Goal: Find contact information: Obtain details needed to contact an individual or organization

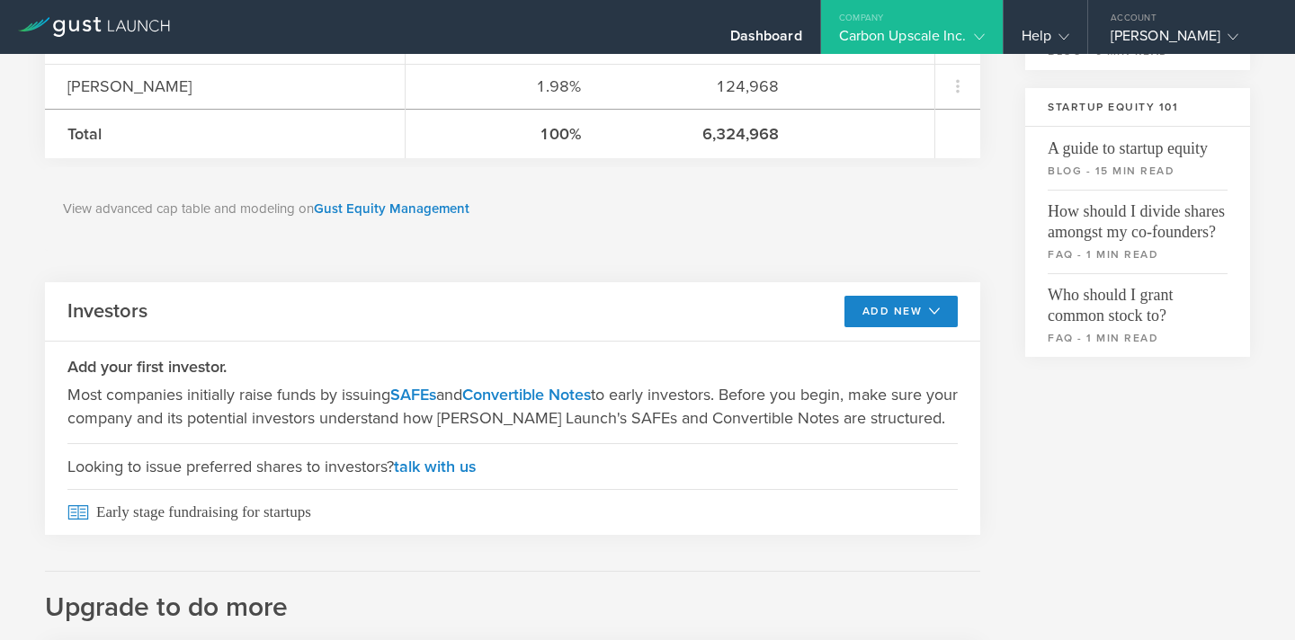
scroll to position [563, 0]
click at [374, 212] on link "Gust Equity Management" at bounding box center [392, 209] width 156 height 16
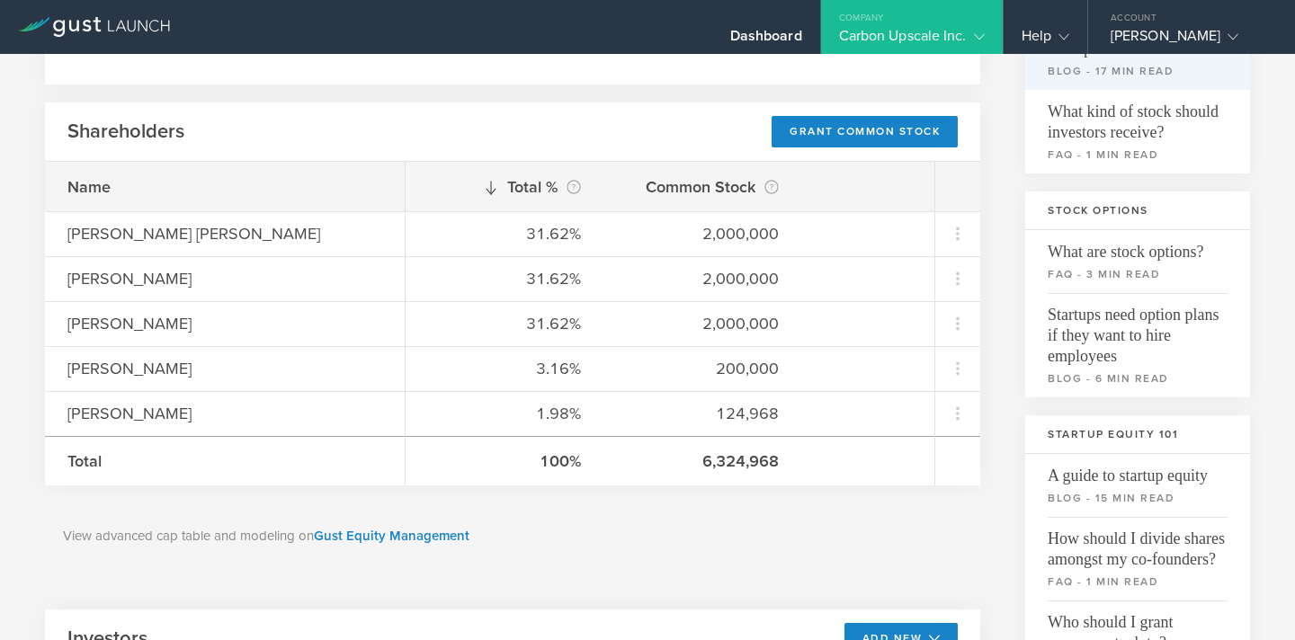
scroll to position [0, 0]
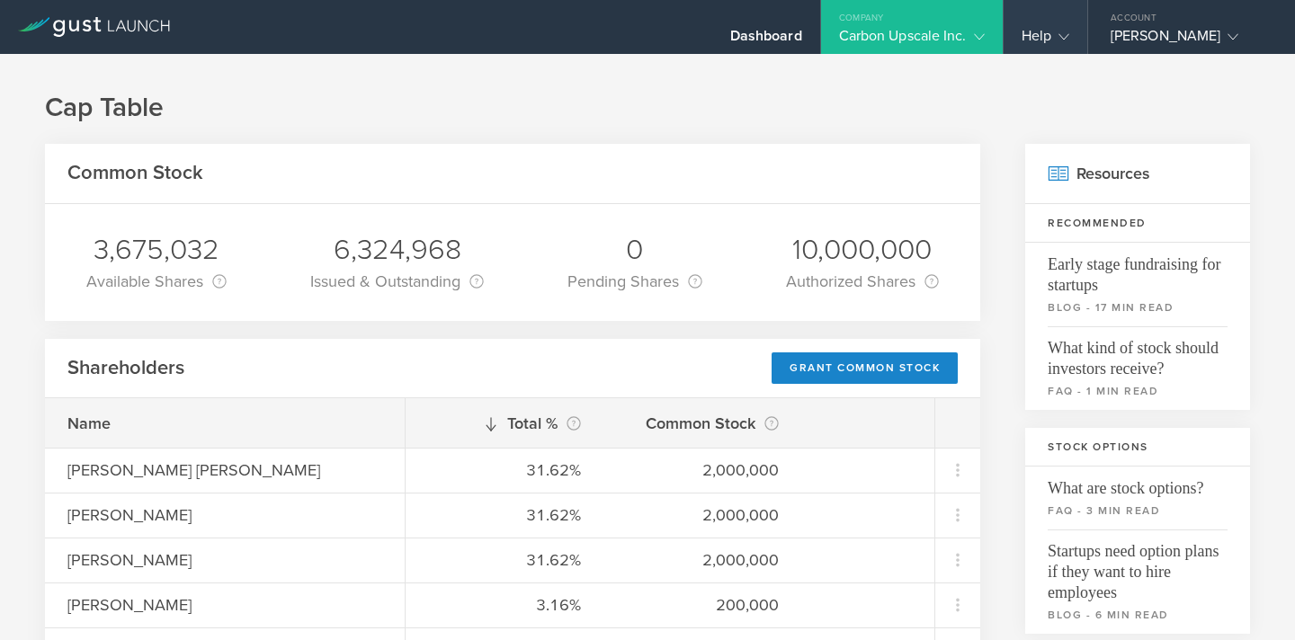
click at [1060, 44] on gust-icon at bounding box center [1061, 36] width 18 height 18
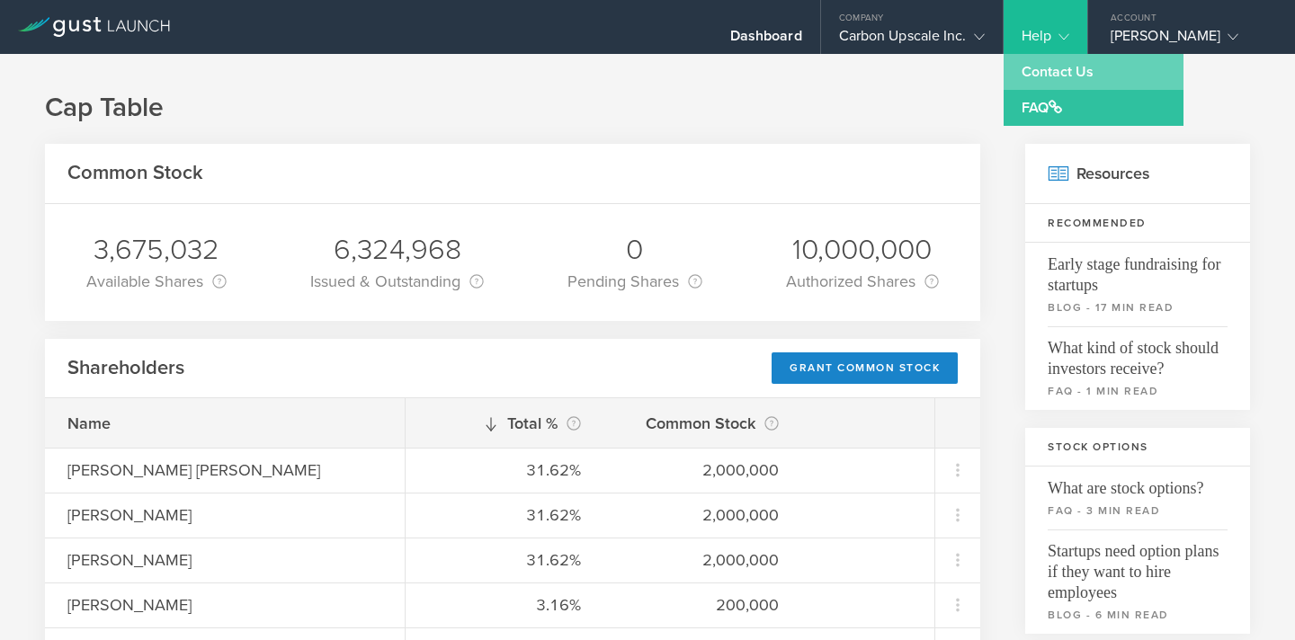
click at [1060, 76] on link "Contact Us" at bounding box center [1094, 72] width 180 height 36
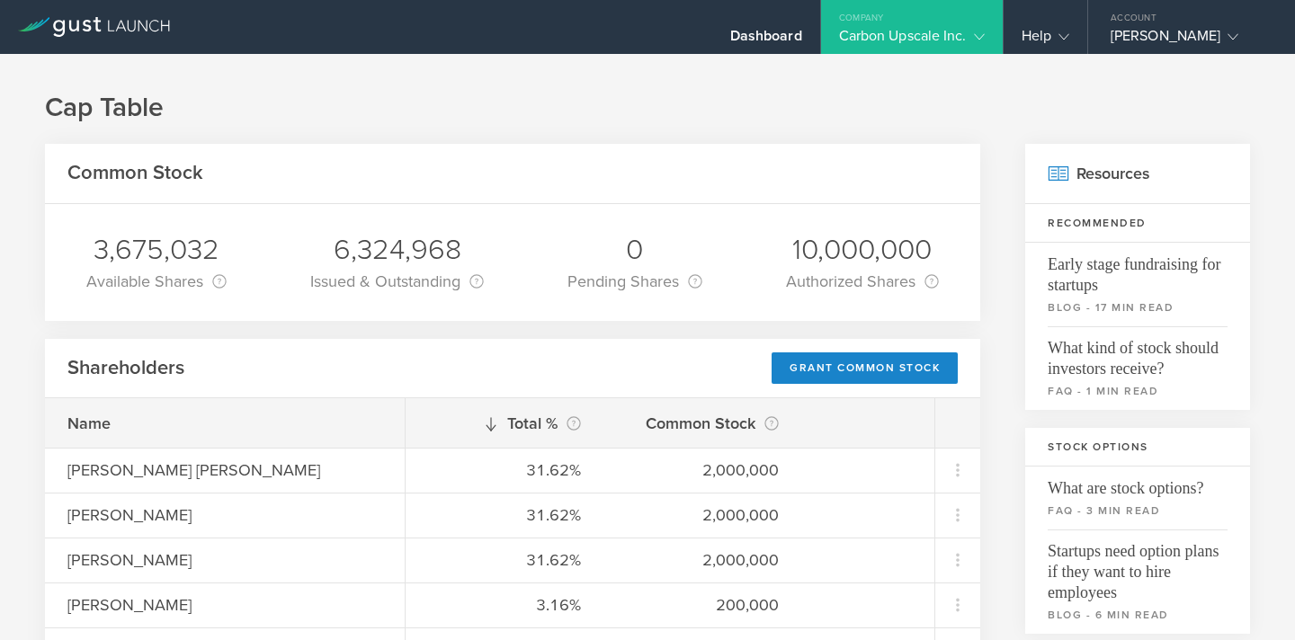
click at [861, 110] on h1 "Cap Table" at bounding box center [647, 108] width 1205 height 36
click at [1065, 27] on gust-icon at bounding box center [1061, 36] width 18 height 18
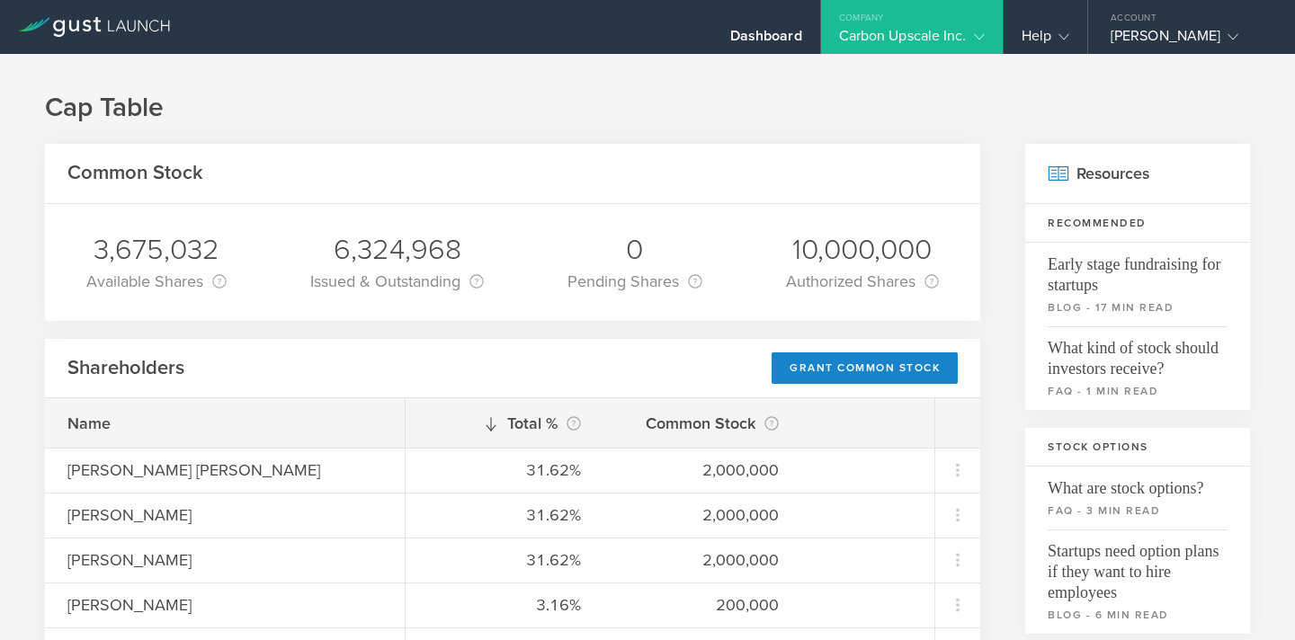
click at [110, 31] on icon at bounding box center [94, 27] width 152 height 20
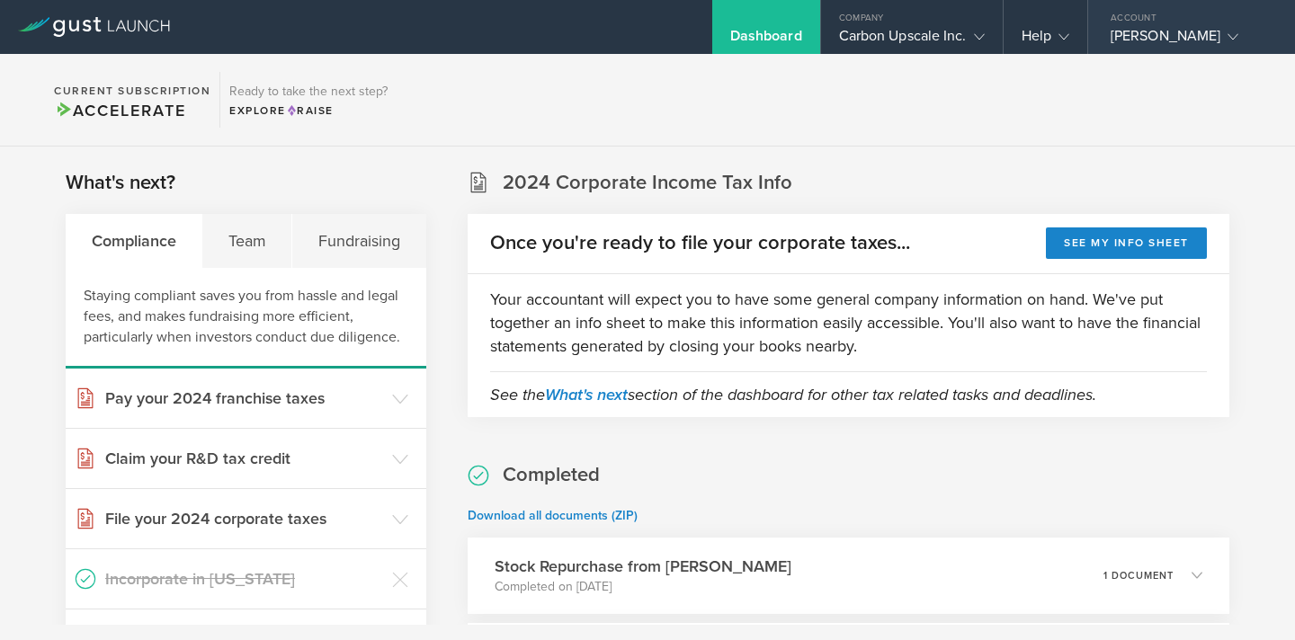
click at [1167, 45] on div "[PERSON_NAME]" at bounding box center [1187, 40] width 153 height 27
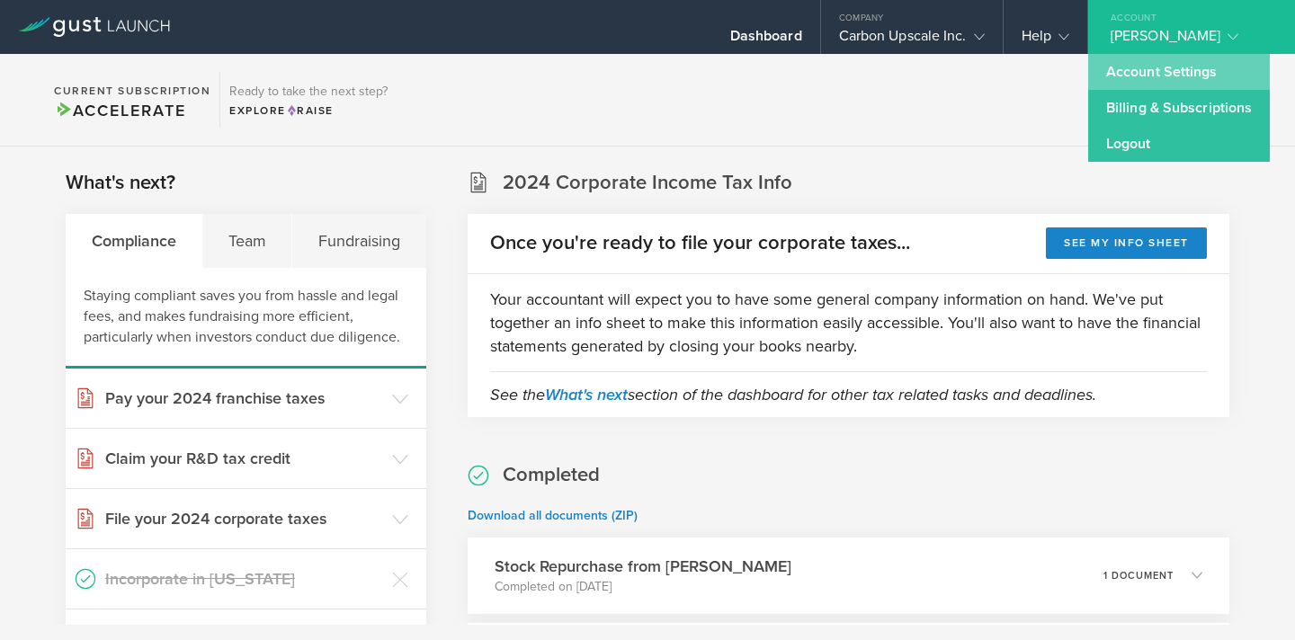
click at [1158, 77] on link "Account Settings" at bounding box center [1179, 72] width 182 height 36
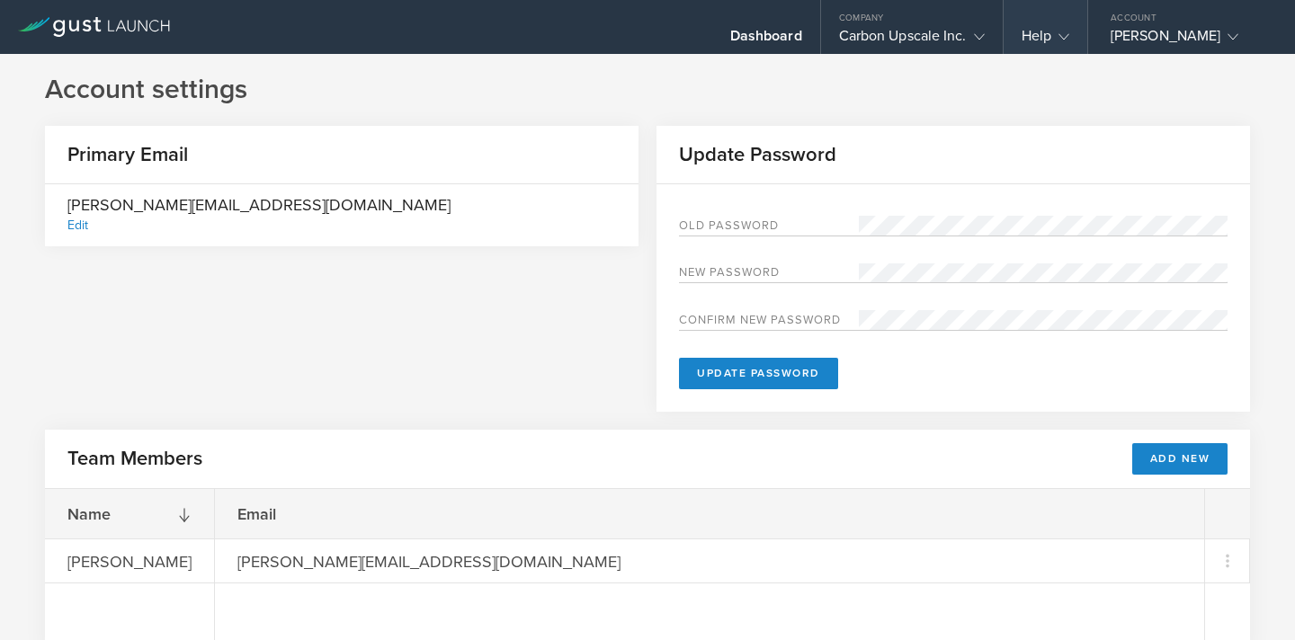
click at [1052, 37] on gust-icon at bounding box center [1061, 36] width 18 height 18
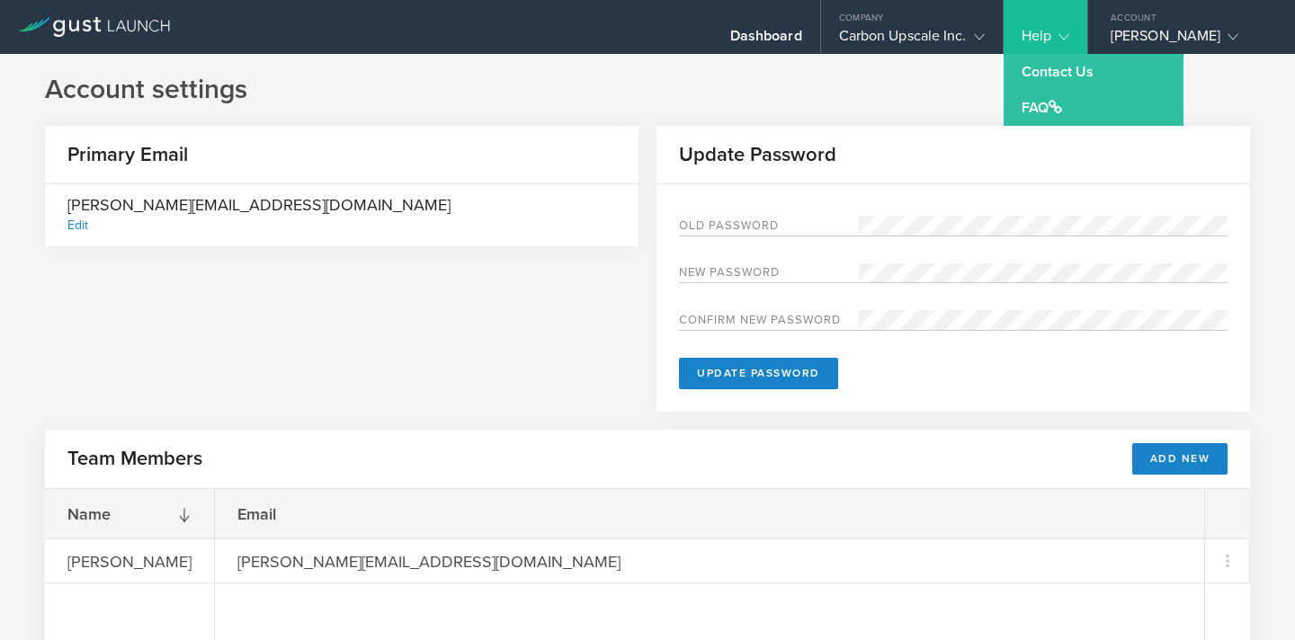
click at [707, 23] on div "Dashboard Company Carbon Upscale Inc. Company Information Relationships Cap Tab…" at bounding box center [806, 27] width 980 height 54
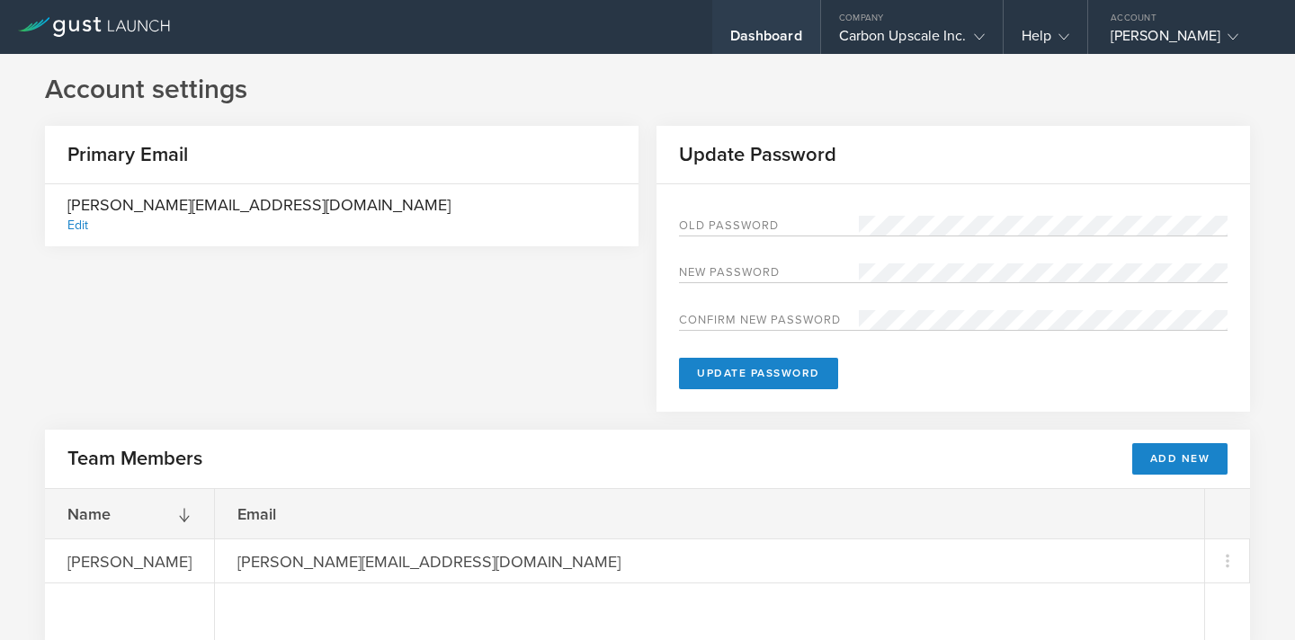
click at [754, 27] on div "Dashboard" at bounding box center [766, 40] width 72 height 27
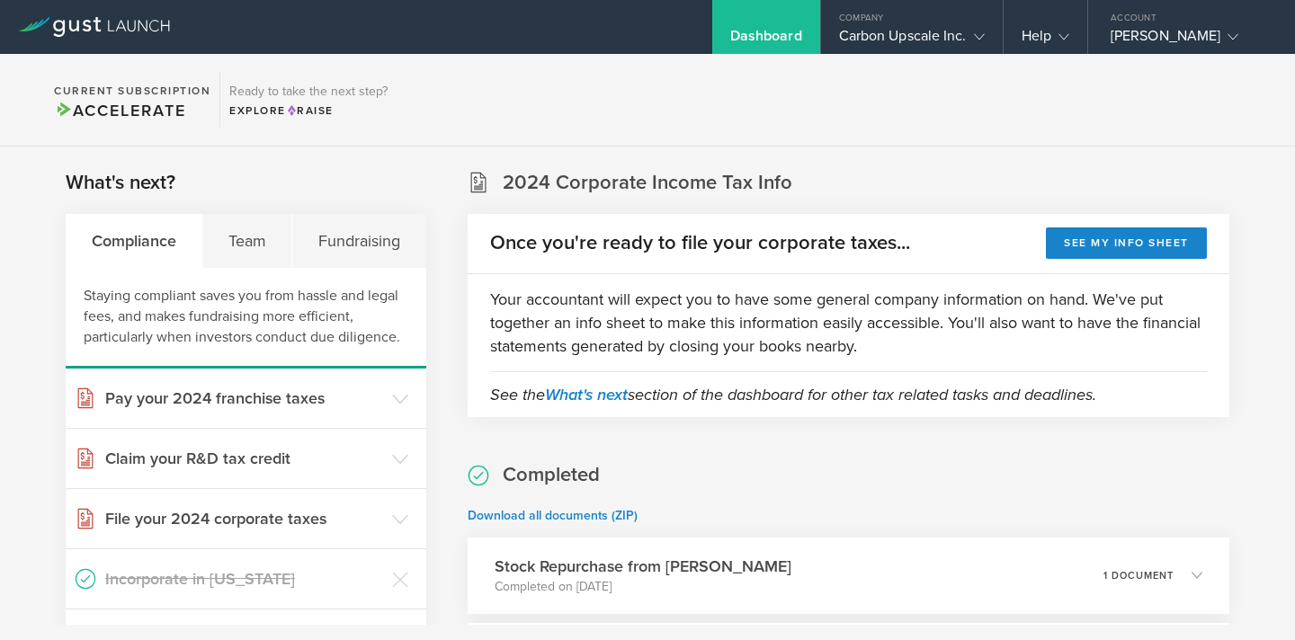
click at [118, 27] on icon at bounding box center [121, 25] width 11 height 11
click at [914, 32] on div "Carbon Upscale Inc." at bounding box center [912, 40] width 146 height 27
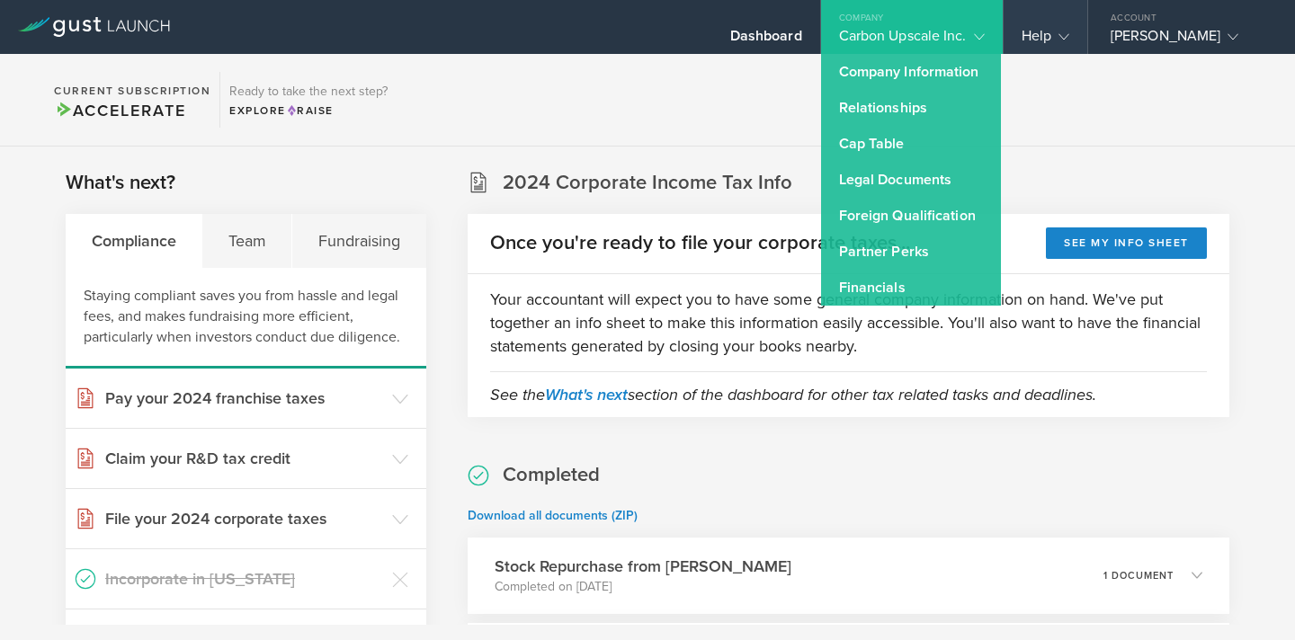
click at [1058, 25] on div "Help" at bounding box center [1046, 27] width 84 height 54
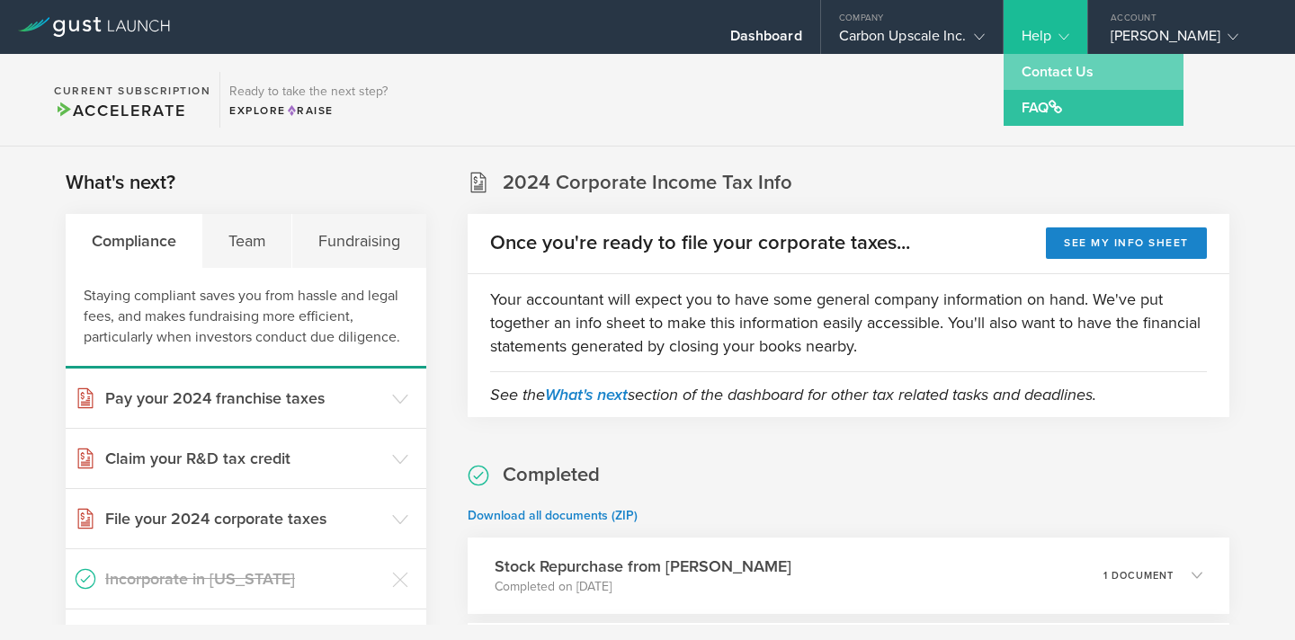
click at [1056, 69] on link "Contact Us" at bounding box center [1094, 72] width 180 height 36
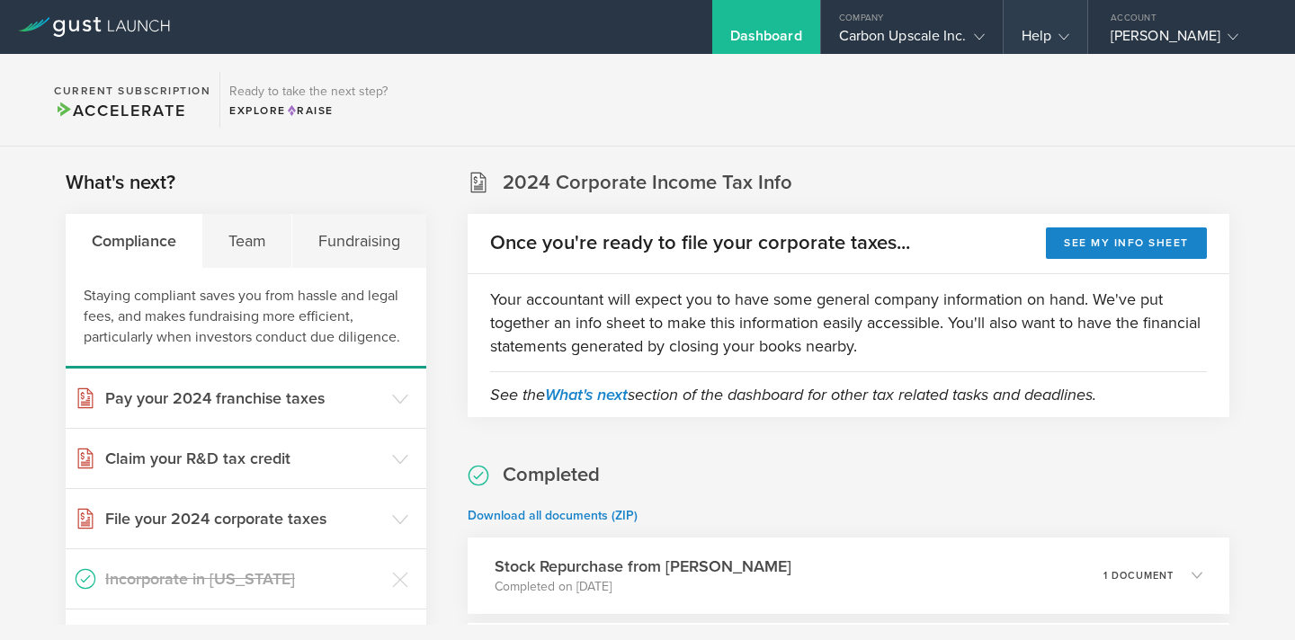
click at [1056, 34] on gust-icon at bounding box center [1061, 36] width 18 height 18
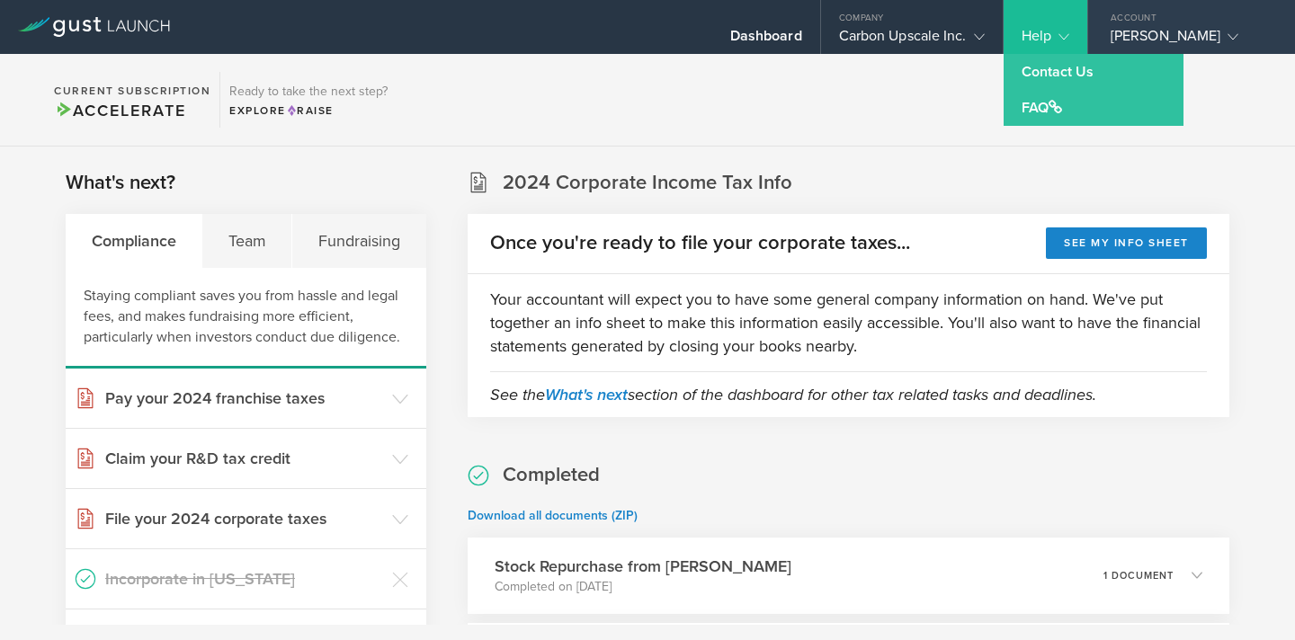
click at [1110, 48] on div "[PERSON_NAME]" at bounding box center [1191, 40] width 207 height 27
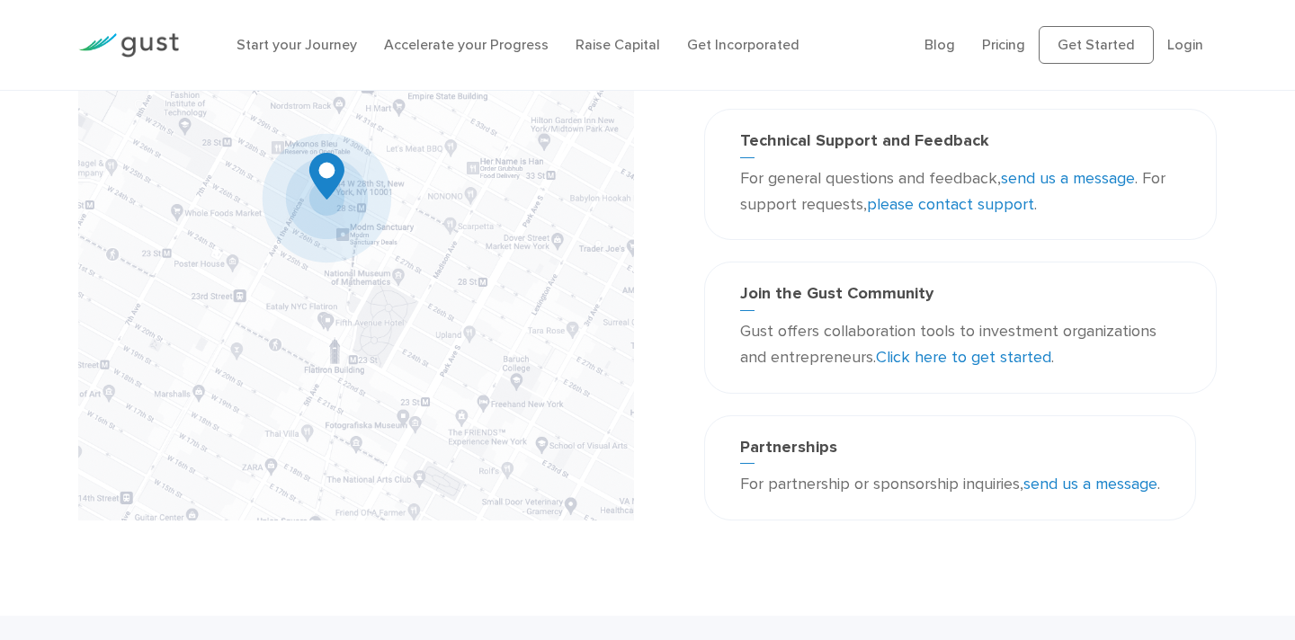
scroll to position [230, 0]
click at [904, 213] on p "For general questions and feedback, send us a message . For support requests, p…" at bounding box center [960, 192] width 441 height 52
click at [907, 194] on link "please contact support" at bounding box center [950, 203] width 167 height 19
